Goal: Transaction & Acquisition: Purchase product/service

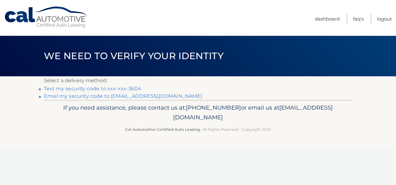
click at [86, 89] on link "Text my security code to xxx-xxx-3604" at bounding box center [93, 89] width 98 height 6
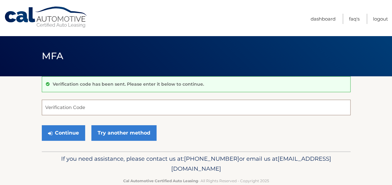
click at [64, 108] on input "Verification Code" at bounding box center [196, 108] width 309 height 16
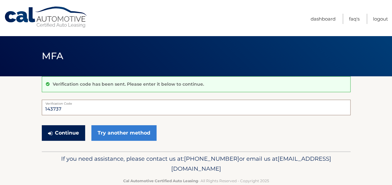
type input "143737"
click at [61, 132] on button "Continue" at bounding box center [63, 133] width 43 height 16
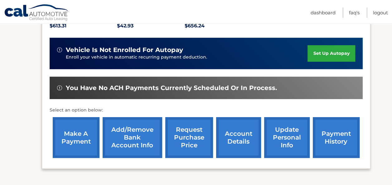
scroll to position [156, 0]
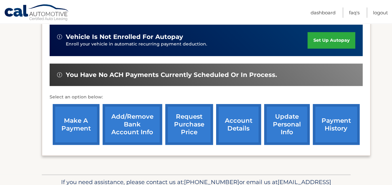
click at [293, 125] on link "update personal info" at bounding box center [287, 124] width 46 height 41
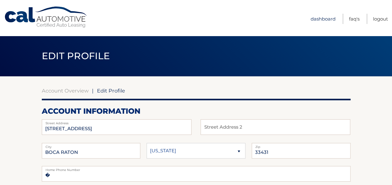
click at [322, 19] on link "Dashboard" at bounding box center [322, 19] width 25 height 10
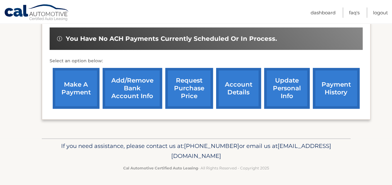
scroll to position [161, 0]
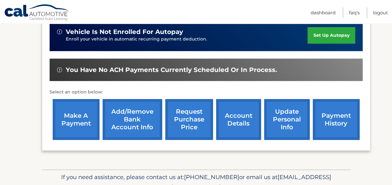
click at [230, 116] on link "account details" at bounding box center [238, 119] width 45 height 41
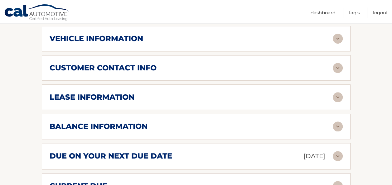
scroll to position [312, 0]
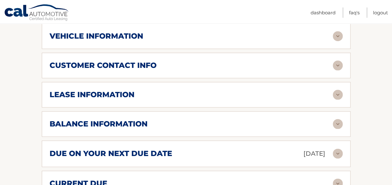
click at [297, 61] on div "customer contact info" at bounding box center [191, 65] width 283 height 9
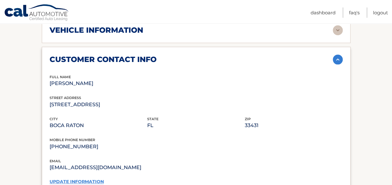
scroll to position [280, 0]
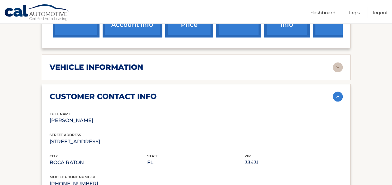
click at [337, 92] on img at bounding box center [338, 97] width 10 height 10
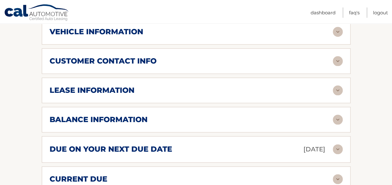
scroll to position [343, 0]
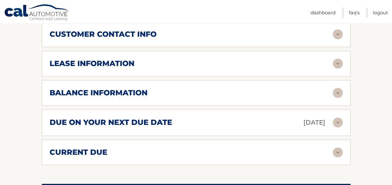
click at [282, 59] on div "lease information" at bounding box center [191, 63] width 283 height 9
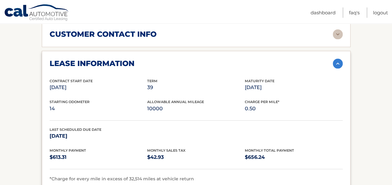
click at [337, 59] on img at bounding box center [338, 64] width 10 height 10
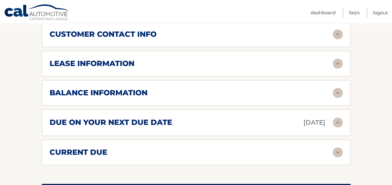
click at [338, 88] on img at bounding box center [338, 93] width 10 height 10
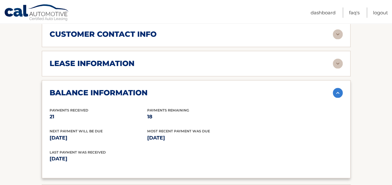
click at [338, 88] on img at bounding box center [338, 93] width 10 height 10
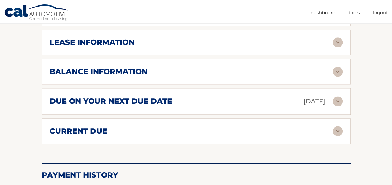
scroll to position [374, 0]
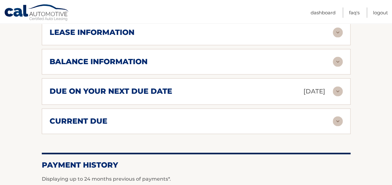
click at [339, 86] on img at bounding box center [338, 91] width 10 height 10
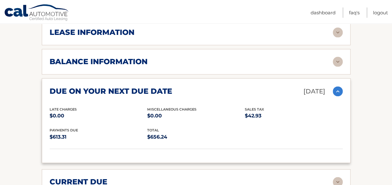
click at [339, 86] on img at bounding box center [338, 91] width 10 height 10
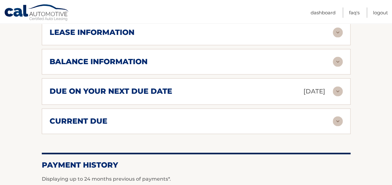
click at [338, 116] on img at bounding box center [338, 121] width 10 height 10
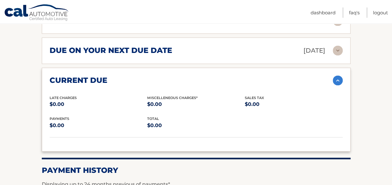
scroll to position [405, 0]
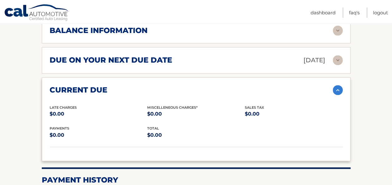
click at [338, 85] on img at bounding box center [338, 90] width 10 height 10
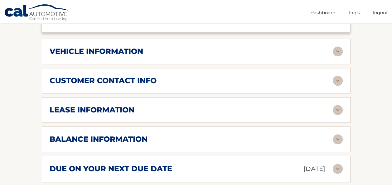
scroll to position [306, 0]
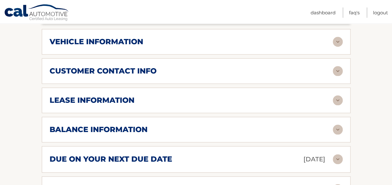
click at [338, 95] on img at bounding box center [338, 100] width 10 height 10
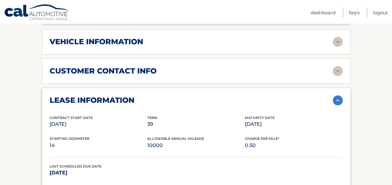
click at [338, 95] on img at bounding box center [338, 100] width 10 height 10
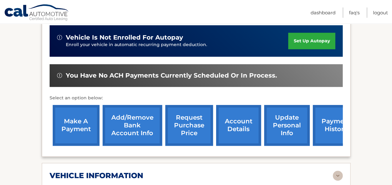
scroll to position [181, 0]
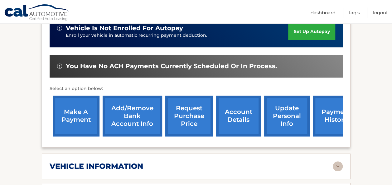
click at [68, 105] on link "make a payment" at bounding box center [76, 116] width 47 height 41
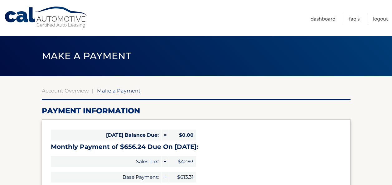
select select "OWRlZDdiZGMtYmVkMy00YmM3LWE0NGItOGE2NGMxYWUwZjcy"
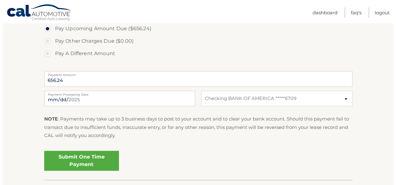
scroll to position [249, 0]
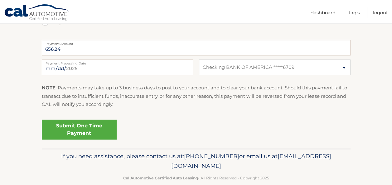
click at [86, 128] on link "Submit One Time Payment" at bounding box center [79, 130] width 75 height 20
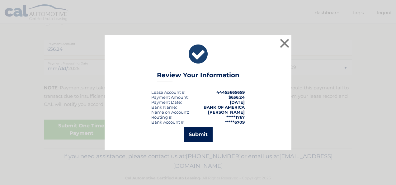
click at [190, 134] on button "Submit" at bounding box center [198, 134] width 29 height 15
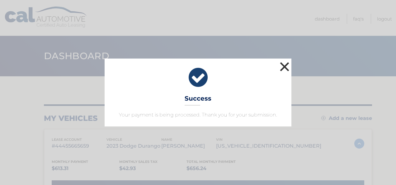
click at [285, 67] on button "×" at bounding box center [285, 66] width 12 height 12
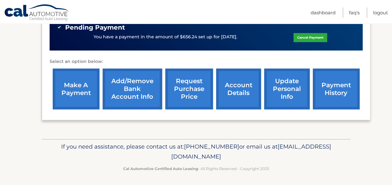
scroll to position [204, 0]
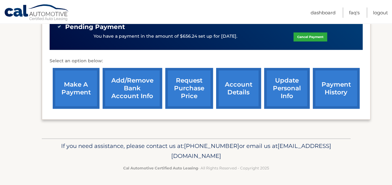
click at [285, 82] on link "update personal info" at bounding box center [287, 88] width 46 height 41
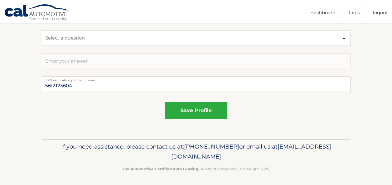
scroll to position [419, 0]
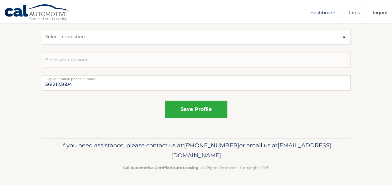
click at [325, 11] on link "Dashboard" at bounding box center [322, 12] width 25 height 10
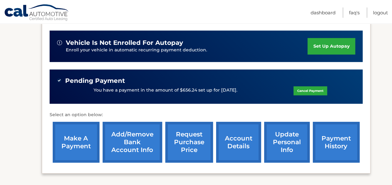
scroll to position [156, 0]
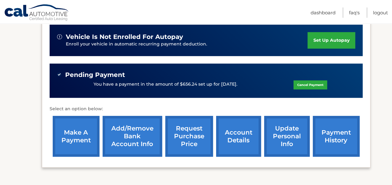
click at [141, 143] on link "Add/Remove bank account info" at bounding box center [133, 136] width 60 height 41
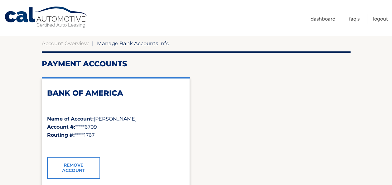
scroll to position [62, 0]
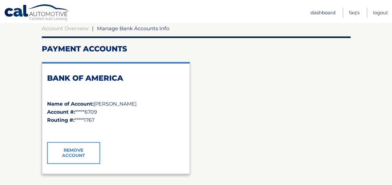
click at [328, 12] on link "Dashboard" at bounding box center [322, 12] width 25 height 10
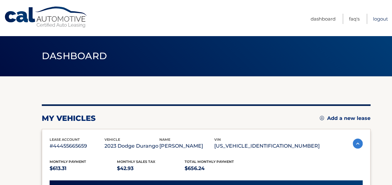
click at [380, 20] on link "Logout" at bounding box center [380, 19] width 15 height 10
